Goal: Browse casually

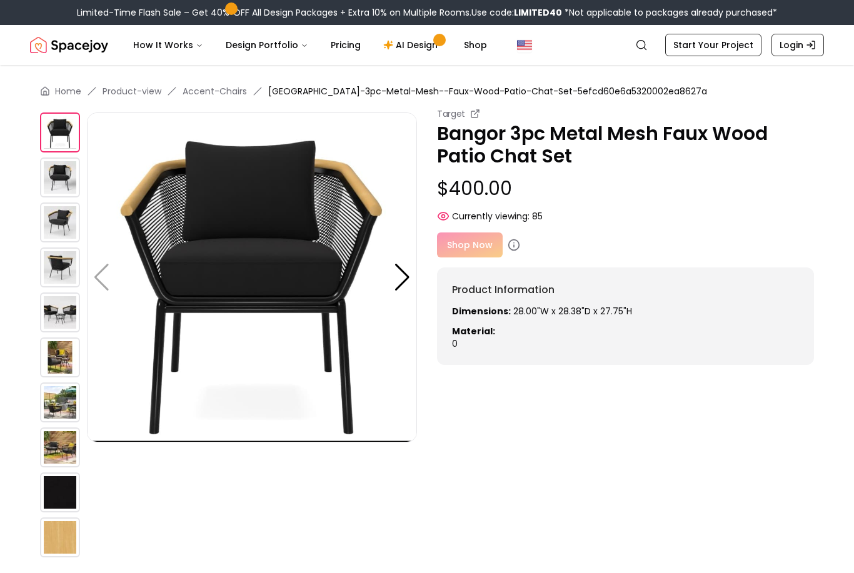
click at [61, 179] on img at bounding box center [60, 178] width 40 height 40
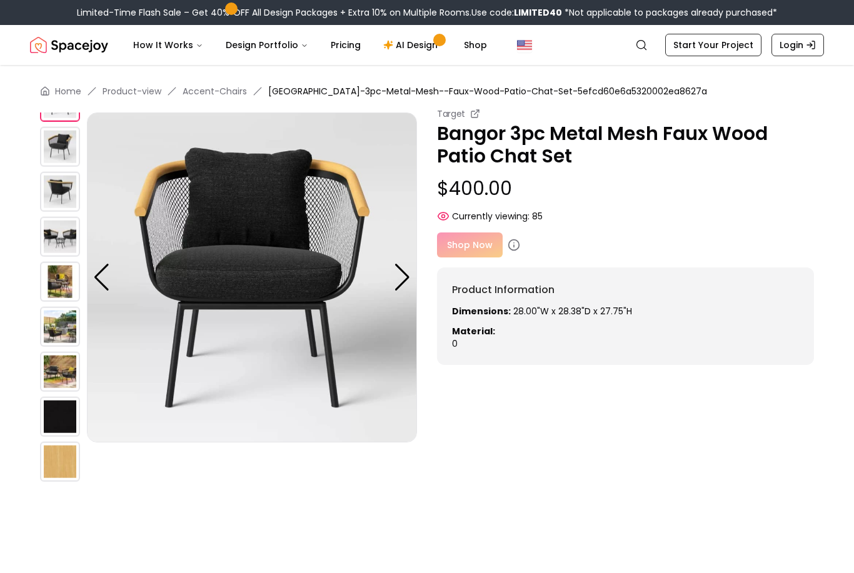
click at [63, 195] on img at bounding box center [60, 192] width 40 height 40
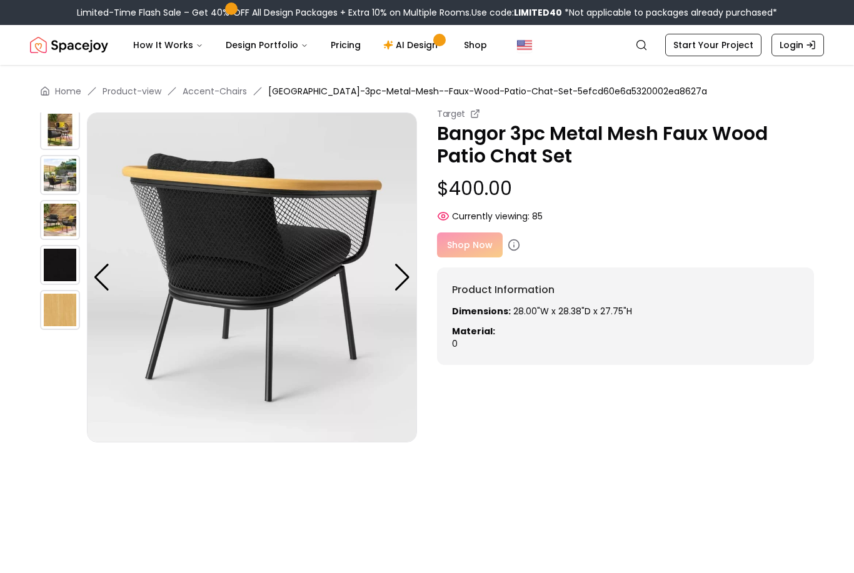
click at [62, 181] on img at bounding box center [60, 175] width 40 height 40
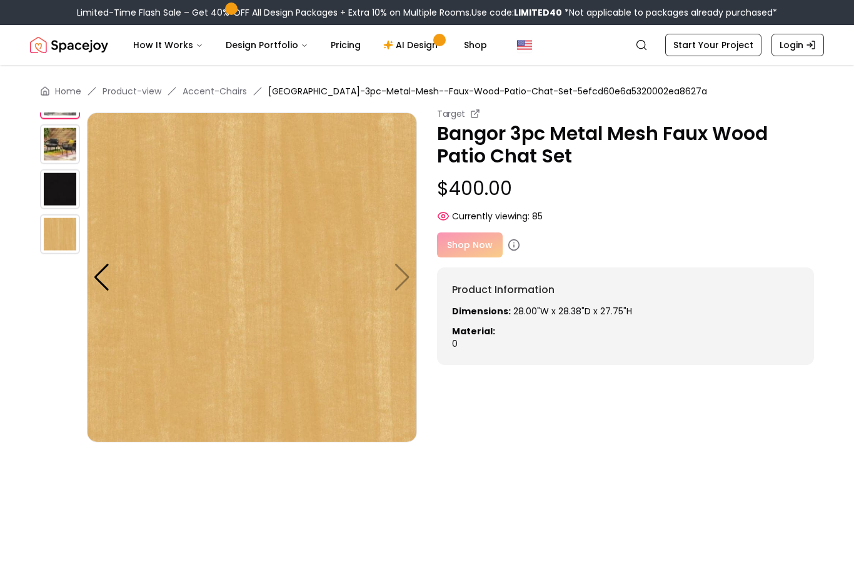
click at [63, 193] on img at bounding box center [60, 189] width 40 height 40
click at [61, 148] on img at bounding box center [60, 144] width 40 height 40
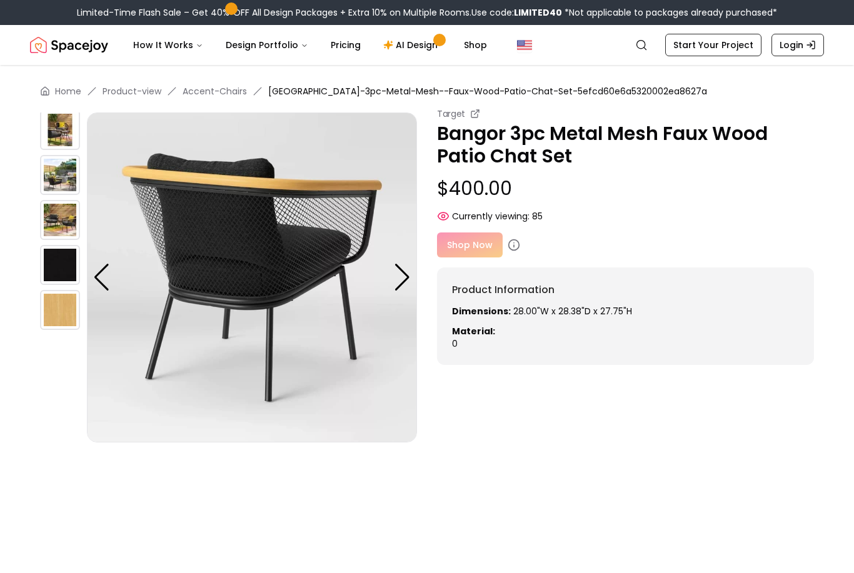
click at [60, 174] on img at bounding box center [60, 175] width 40 height 40
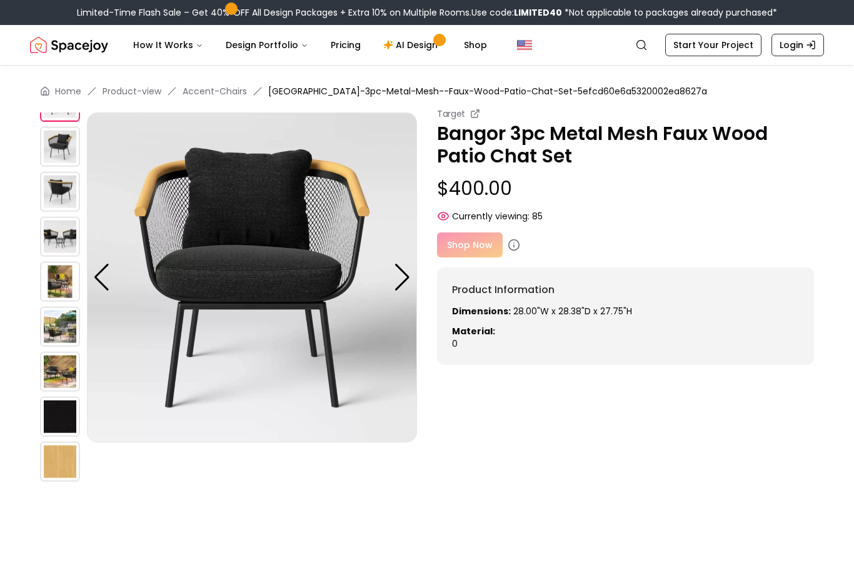
click at [60, 240] on img at bounding box center [60, 237] width 40 height 40
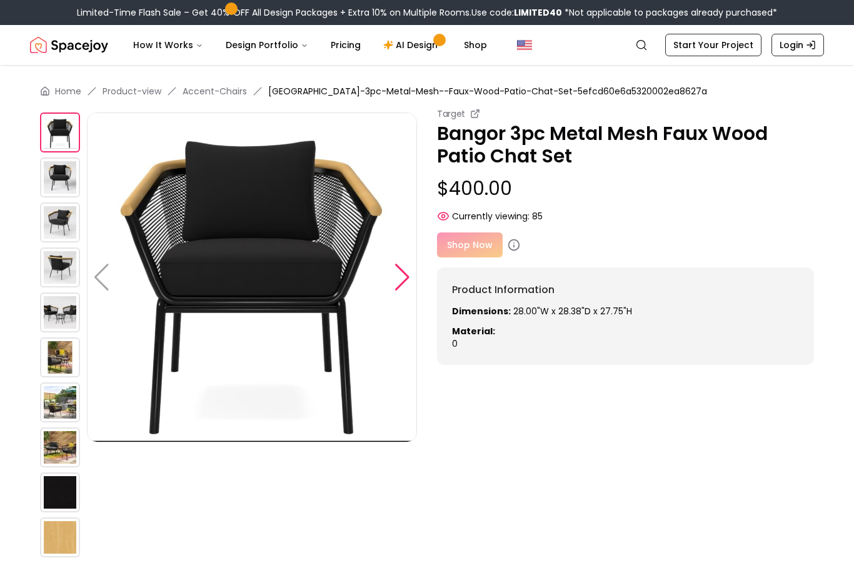
click at [404, 277] on div at bounding box center [402, 278] width 17 height 28
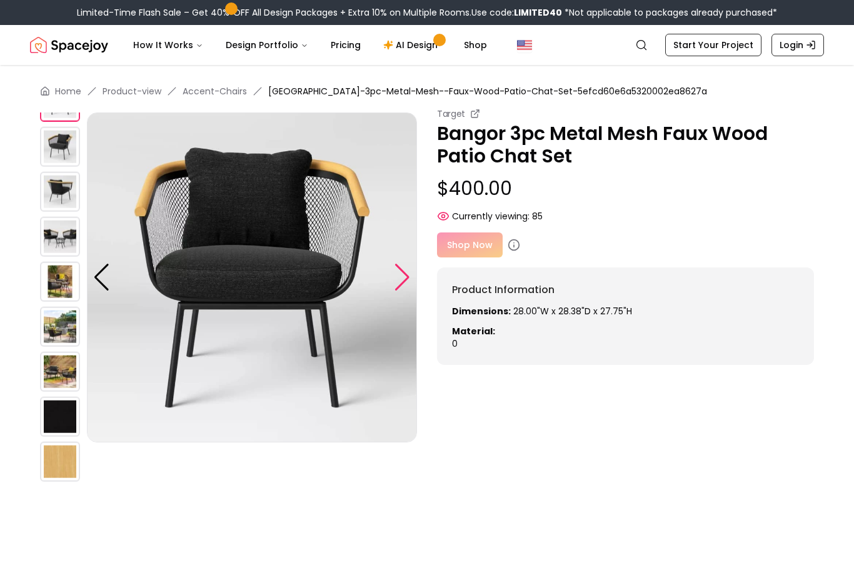
click at [408, 279] on div at bounding box center [402, 278] width 17 height 28
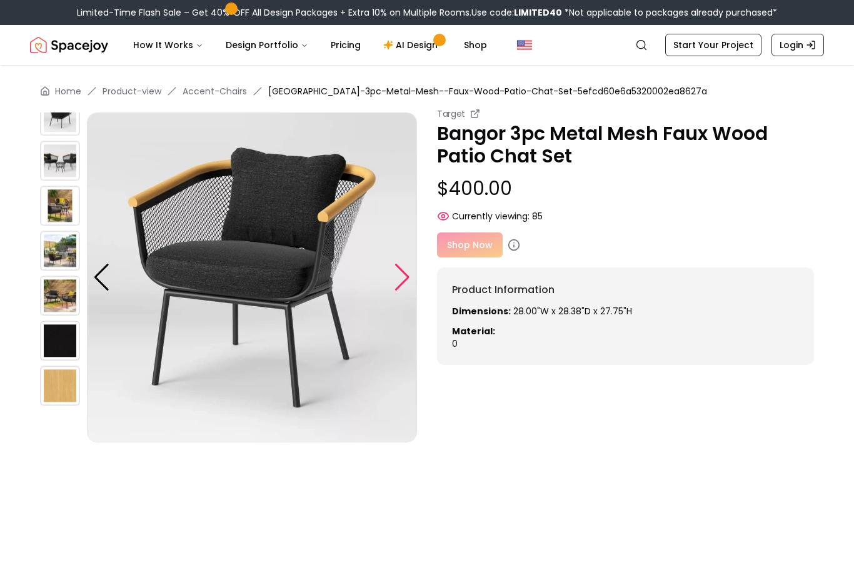
click at [408, 283] on div at bounding box center [402, 278] width 17 height 28
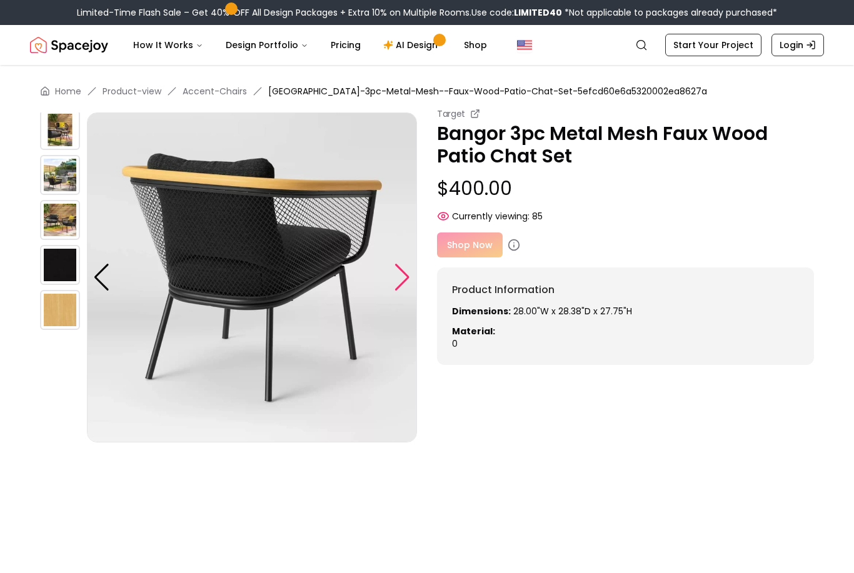
click at [407, 280] on div at bounding box center [402, 278] width 17 height 28
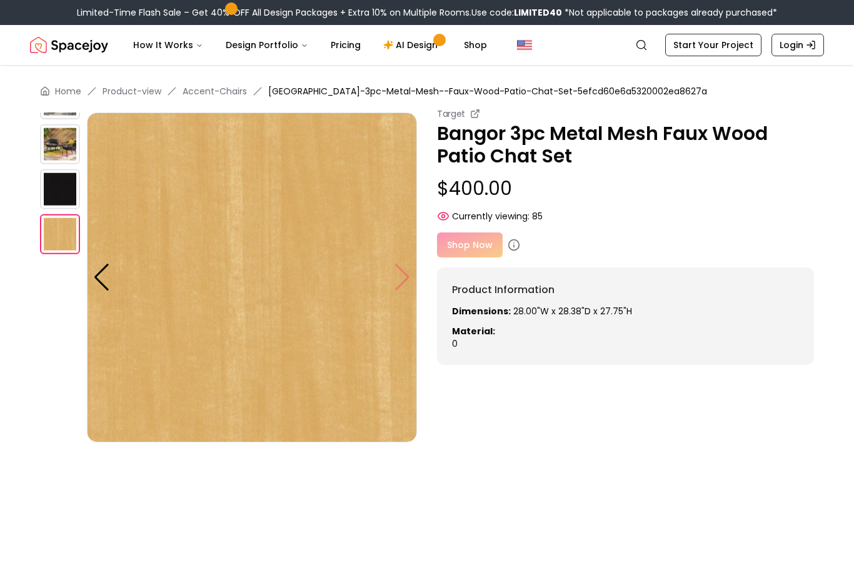
click at [404, 280] on img at bounding box center [252, 278] width 330 height 330
click at [107, 277] on div at bounding box center [101, 278] width 17 height 28
click at [98, 284] on div at bounding box center [101, 278] width 17 height 28
click at [101, 278] on div at bounding box center [101, 278] width 17 height 28
click at [98, 279] on div at bounding box center [101, 278] width 17 height 28
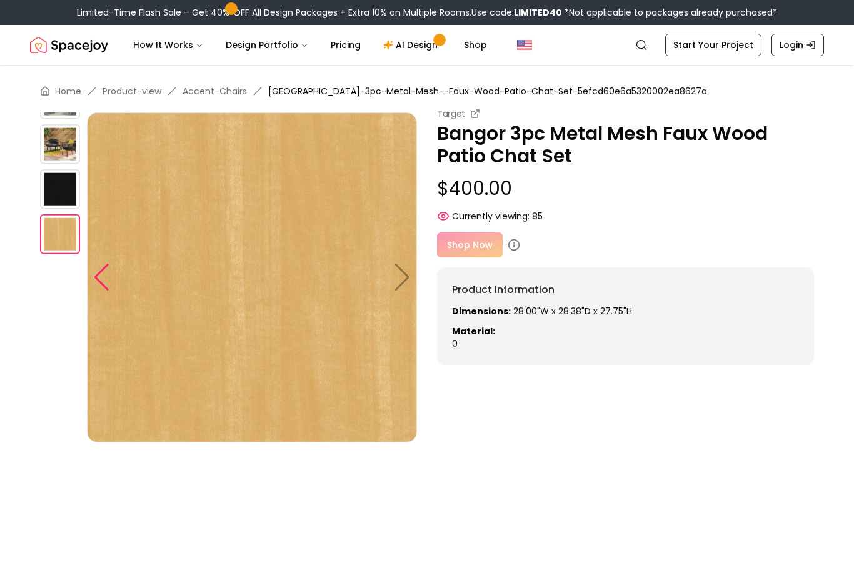
click at [96, 281] on div at bounding box center [101, 278] width 17 height 28
